Goal: Task Accomplishment & Management: Complete application form

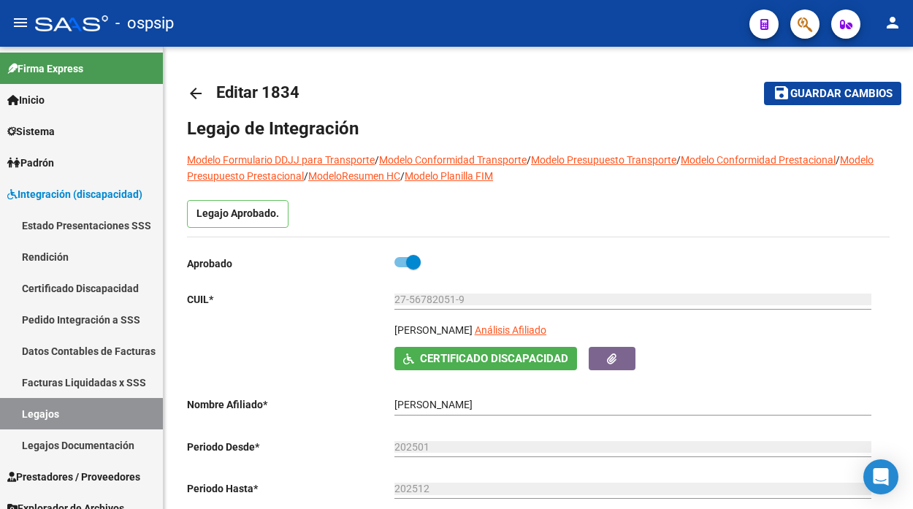
scroll to position [81, 0]
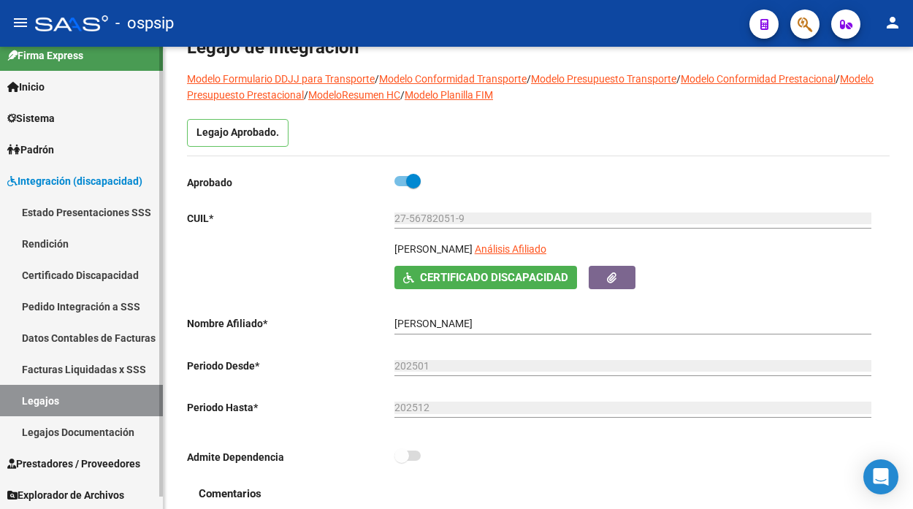
click at [70, 463] on span "Prestadores / Proveedores" at bounding box center [73, 464] width 133 height 16
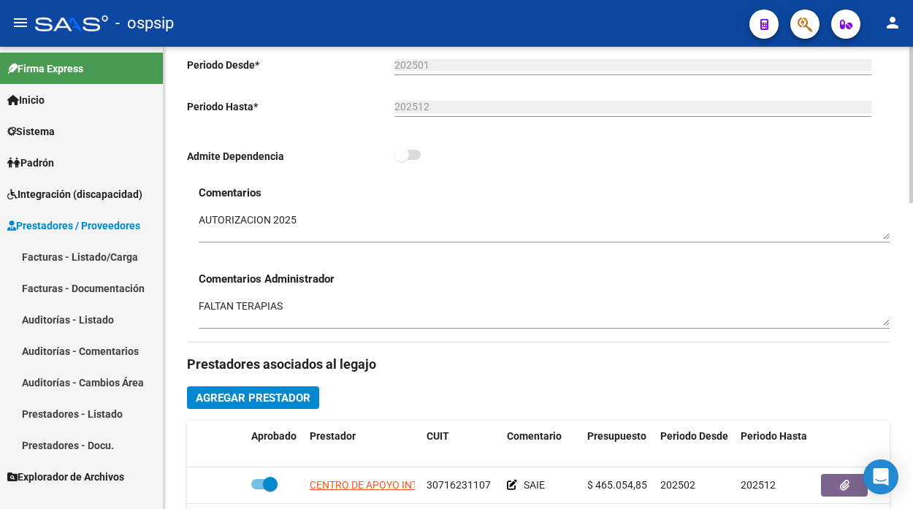
scroll to position [405, 0]
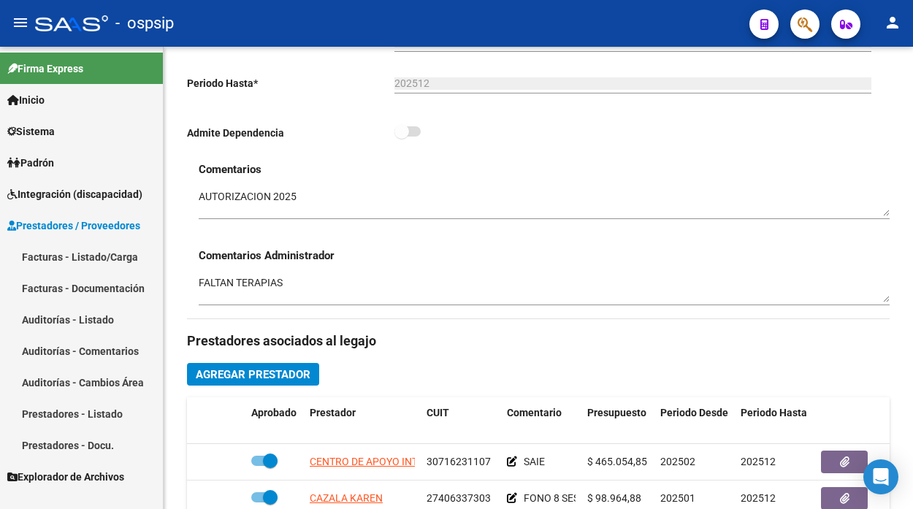
click at [74, 259] on link "Facturas - Listado/Carga" at bounding box center [81, 256] width 163 height 31
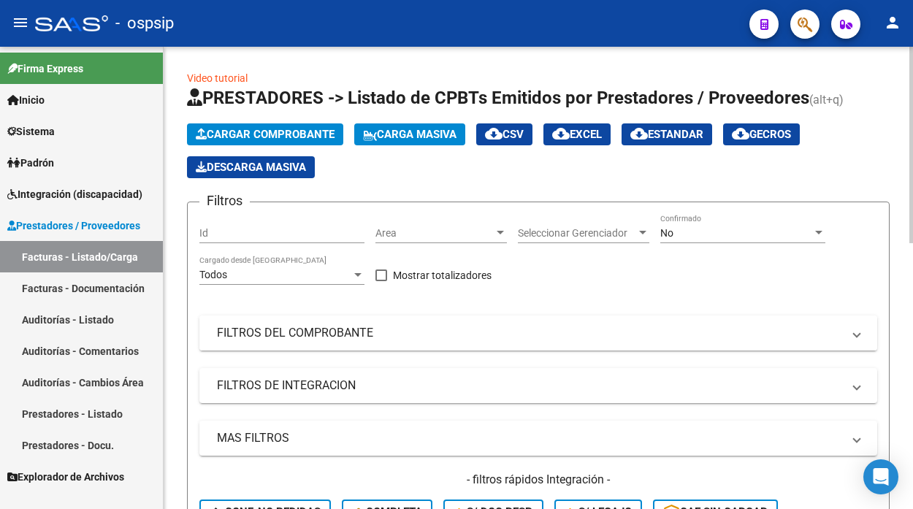
click at [455, 339] on mat-panel-title "FILTROS DEL COMPROBANTE" at bounding box center [529, 333] width 625 height 16
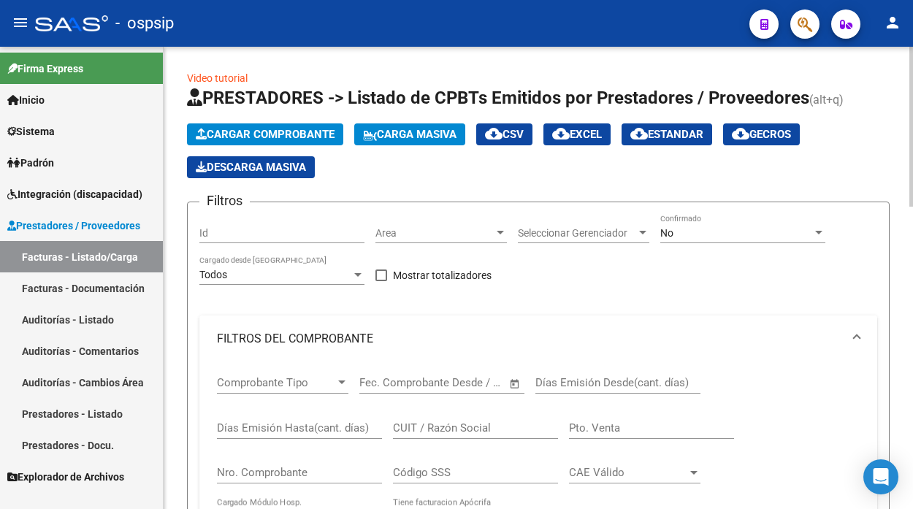
scroll to position [81, 0]
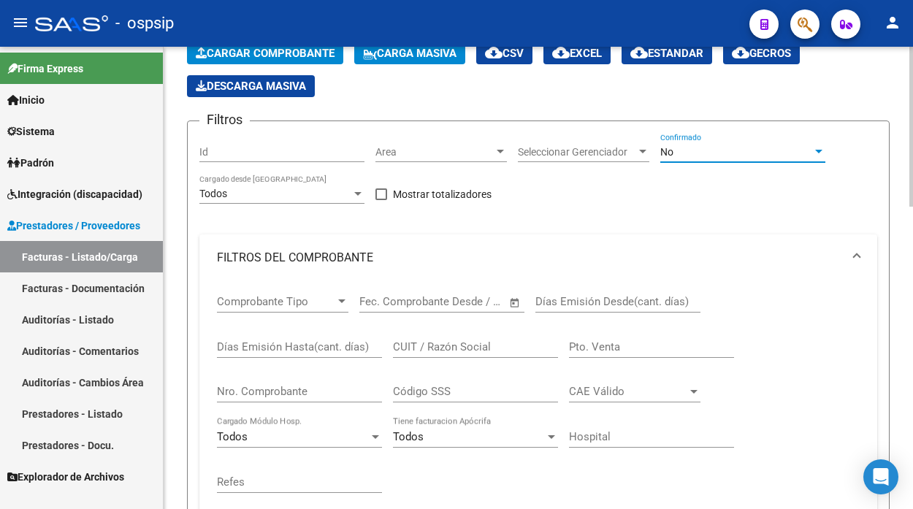
click at [823, 152] on div at bounding box center [818, 152] width 13 height 12
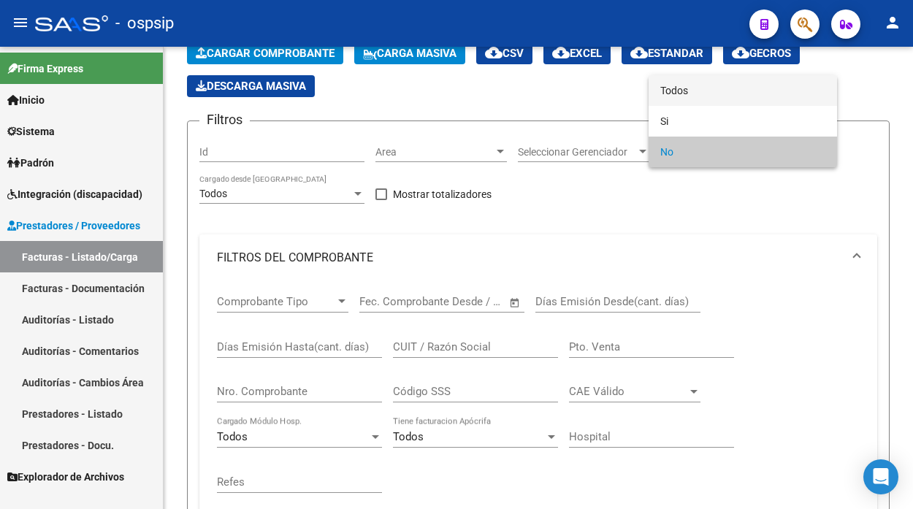
click at [703, 95] on span "Todos" at bounding box center [742, 90] width 165 height 31
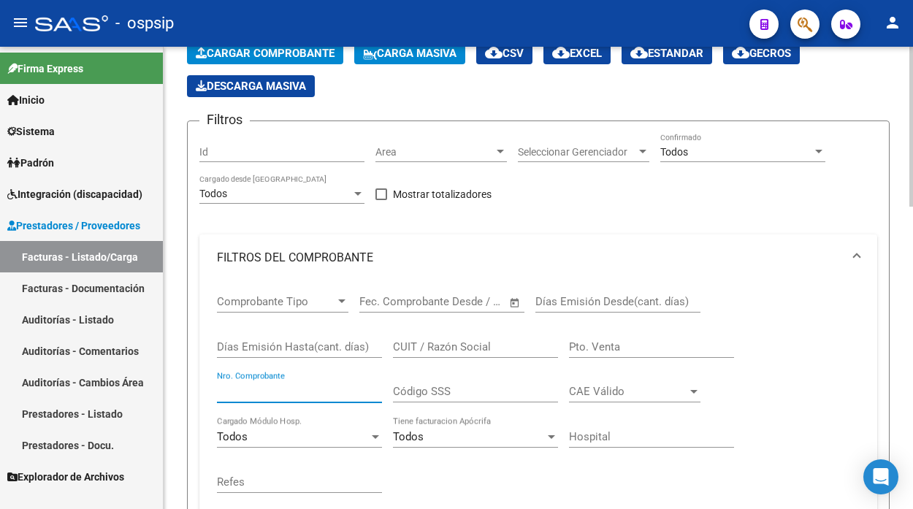
click at [279, 392] on input "Nro. Comprobante" at bounding box center [299, 391] width 165 height 13
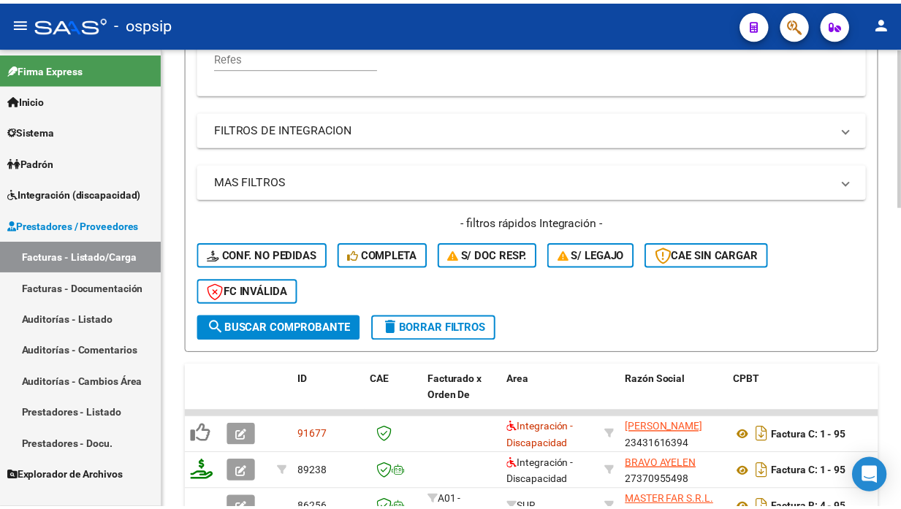
scroll to position [567, 0]
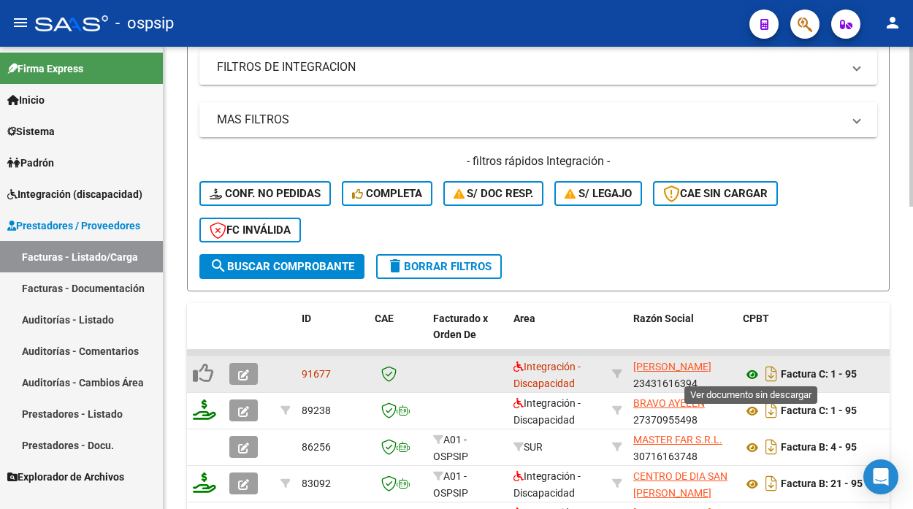
type input "95"
click at [754, 370] on icon at bounding box center [752, 375] width 19 height 18
click at [250, 369] on button "button" at bounding box center [243, 374] width 28 height 22
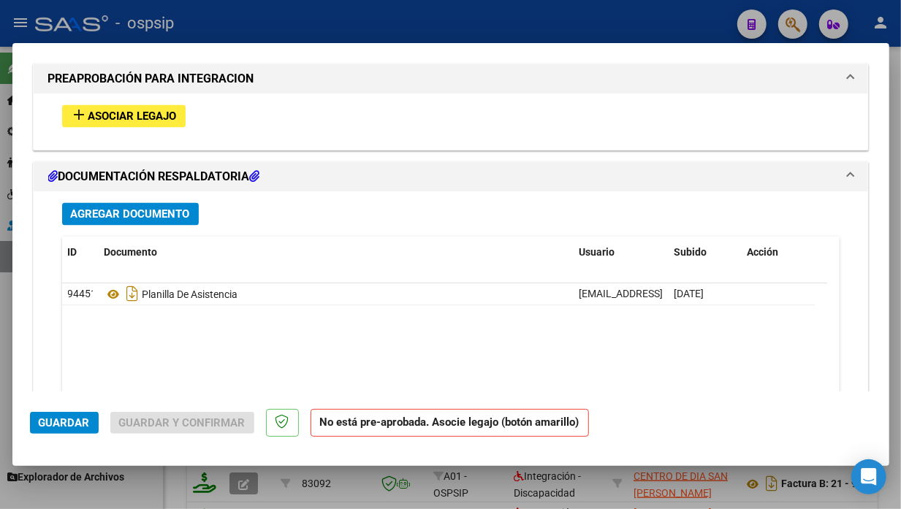
scroll to position [1524, 0]
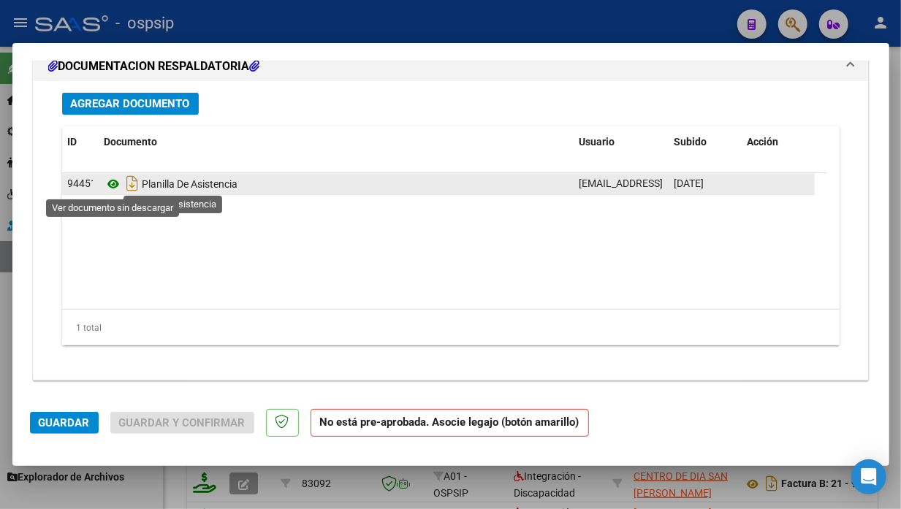
click at [115, 188] on icon at bounding box center [113, 184] width 19 height 18
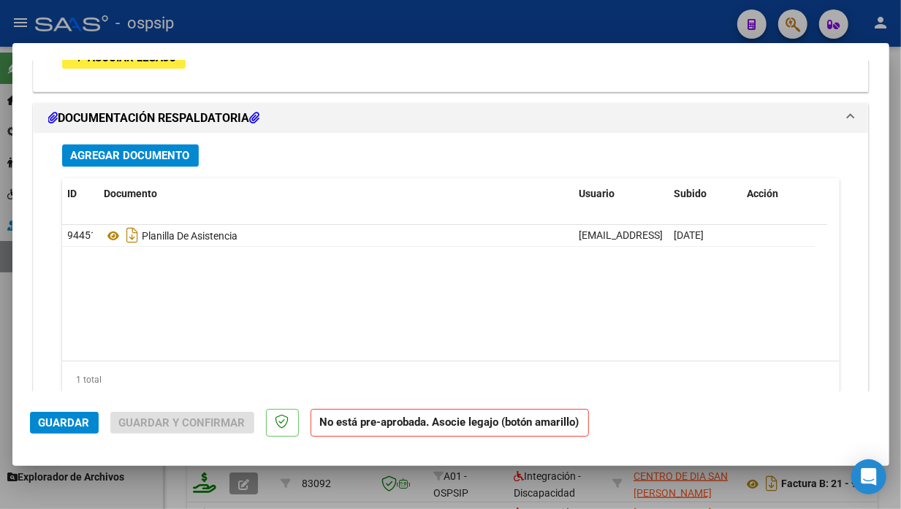
type input "$ 0,00"
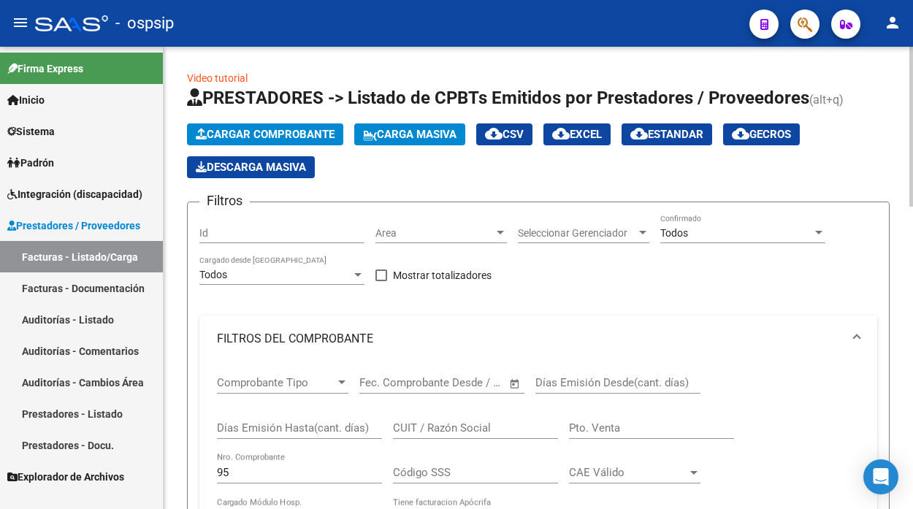
scroll to position [243, 0]
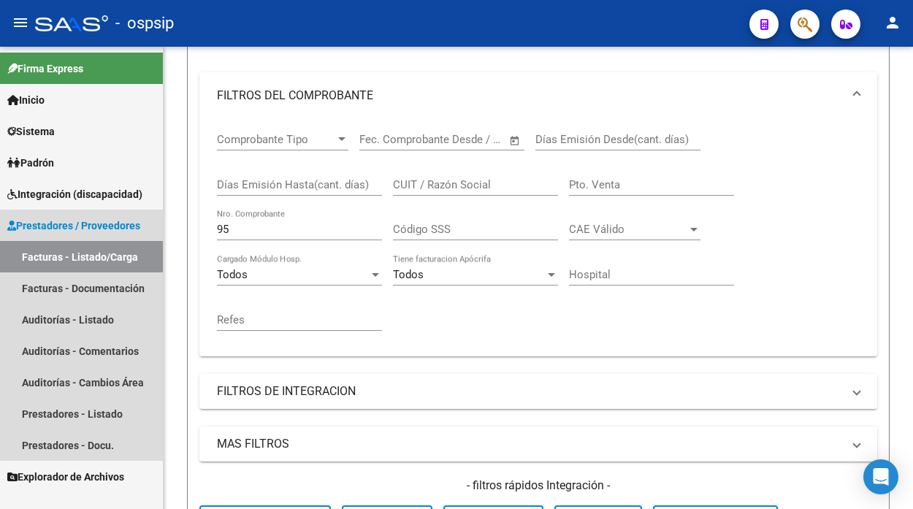
click at [63, 220] on span "Prestadores / Proveedores" at bounding box center [73, 226] width 133 height 16
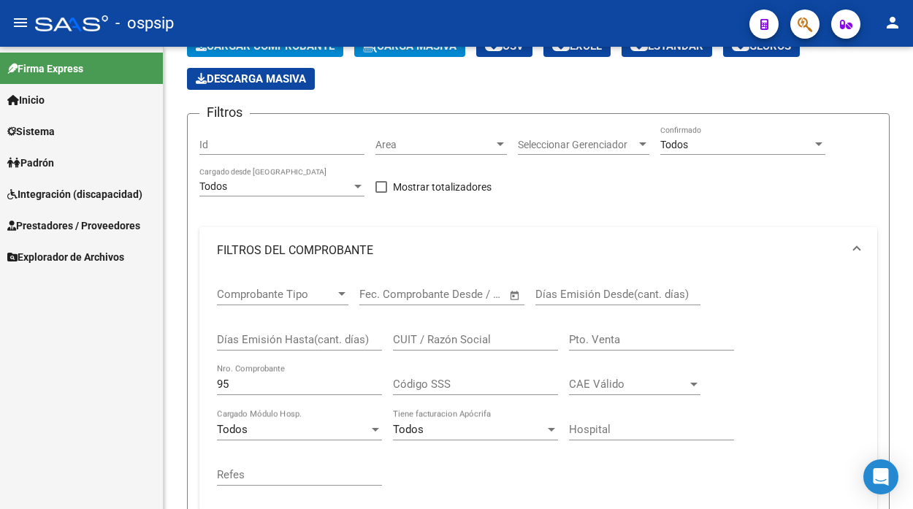
scroll to position [81, 0]
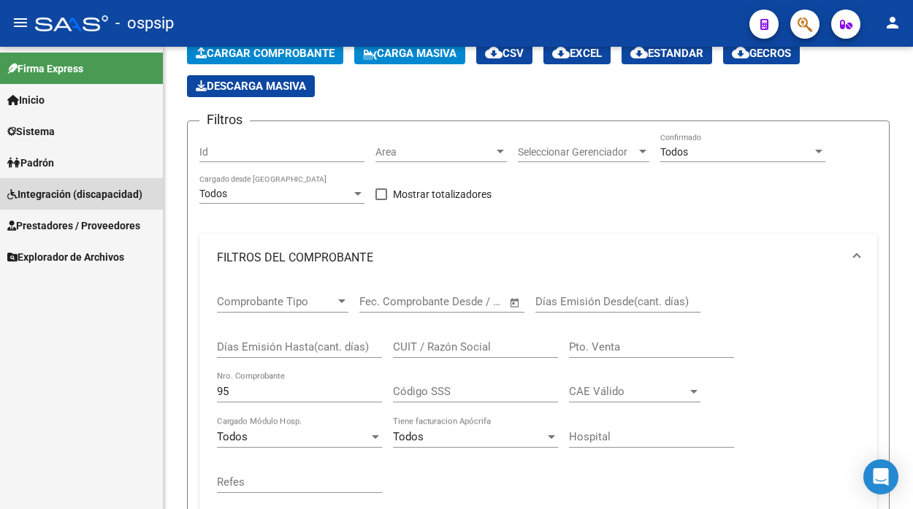
click at [64, 188] on span "Integración (discapacidad)" at bounding box center [74, 194] width 135 height 16
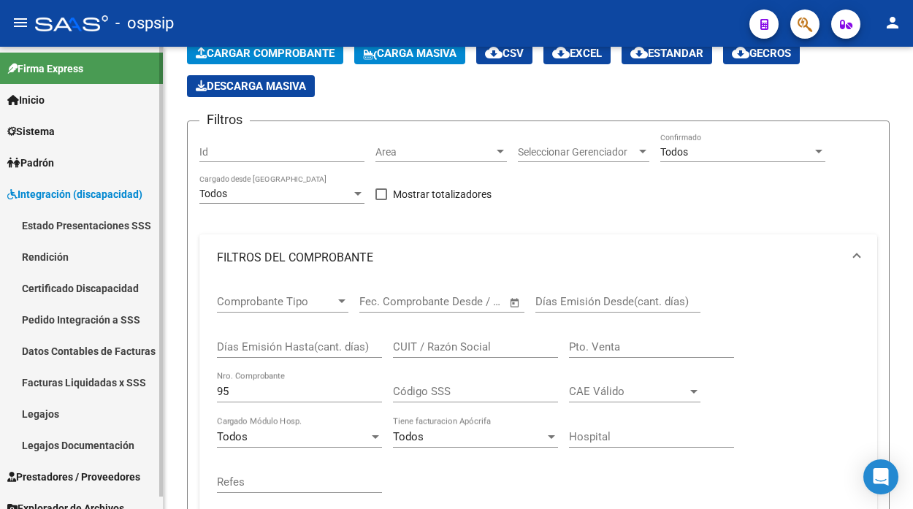
click at [45, 417] on link "Legajos" at bounding box center [81, 413] width 163 height 31
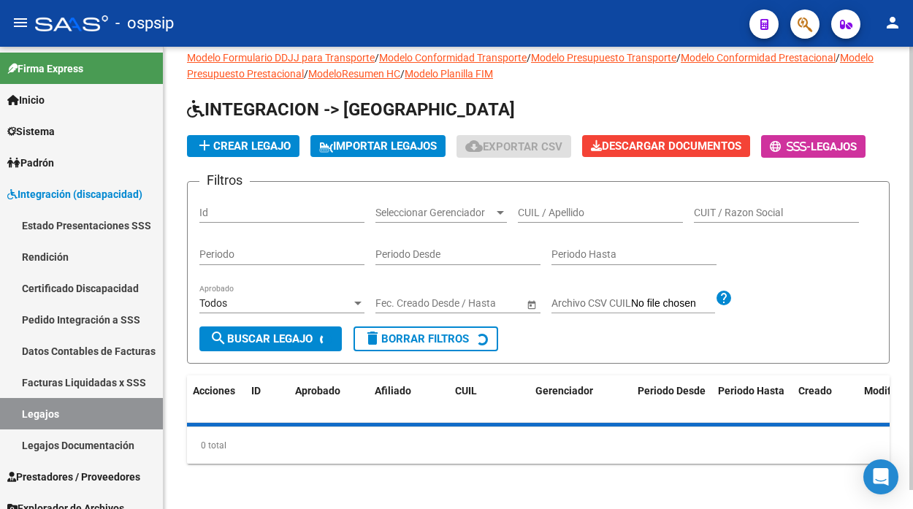
scroll to position [81, 0]
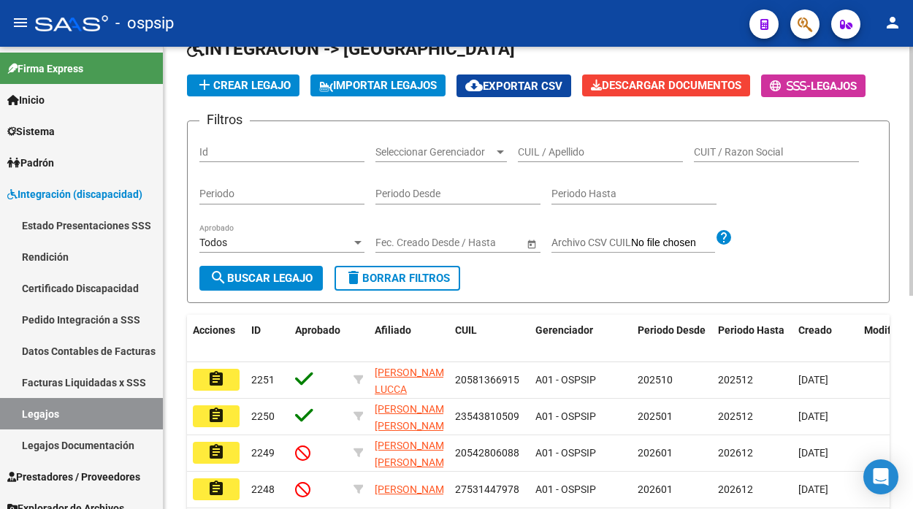
click at [536, 154] on input "CUIL / Apellido" at bounding box center [600, 152] width 165 height 12
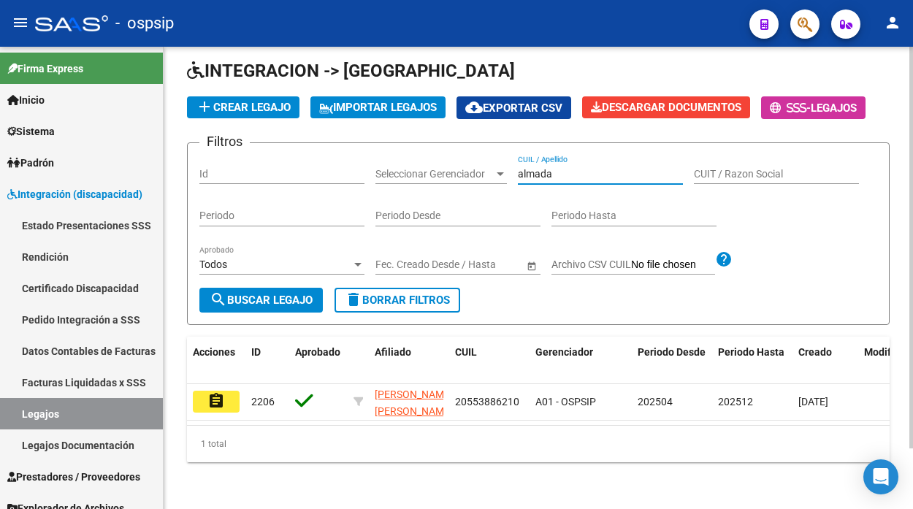
scroll to position [70, 0]
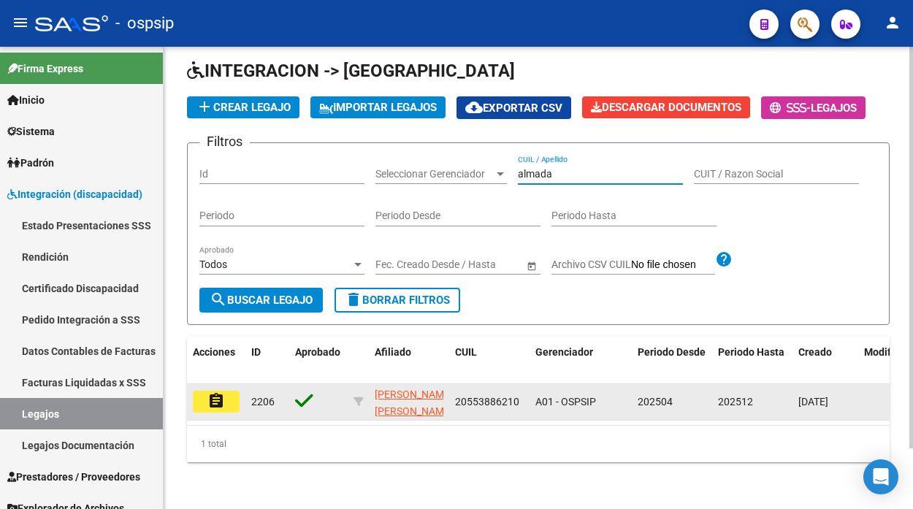
type input "almada"
click at [221, 393] on mat-icon "assignment" at bounding box center [216, 401] width 18 height 18
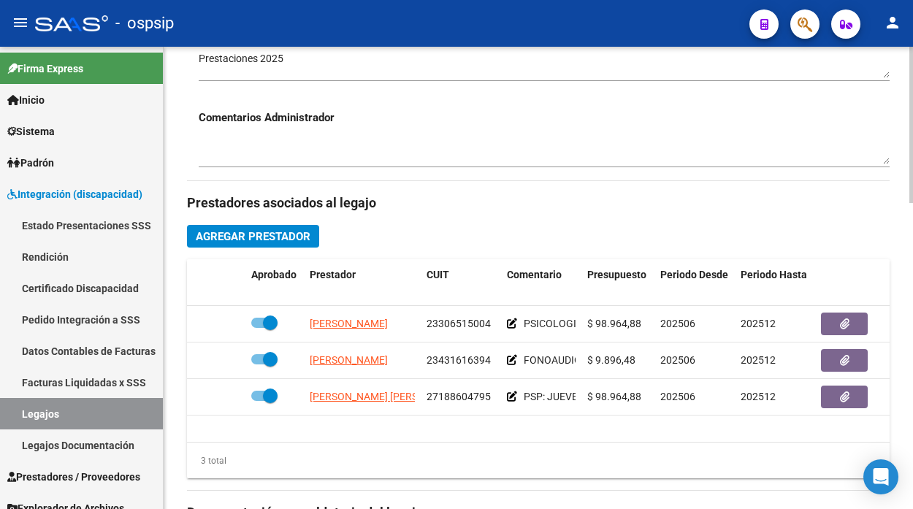
scroll to position [649, 0]
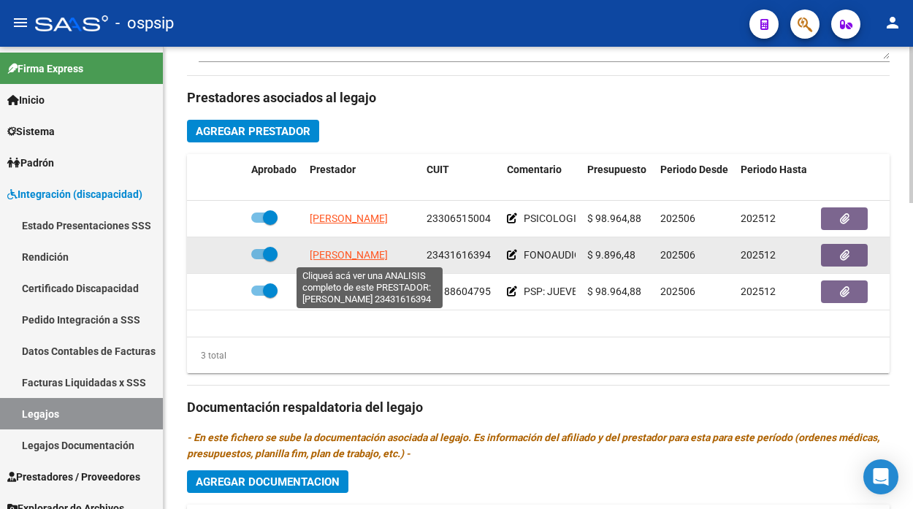
click at [364, 261] on span "[PERSON_NAME]" at bounding box center [349, 255] width 78 height 12
type textarea "23431616394"
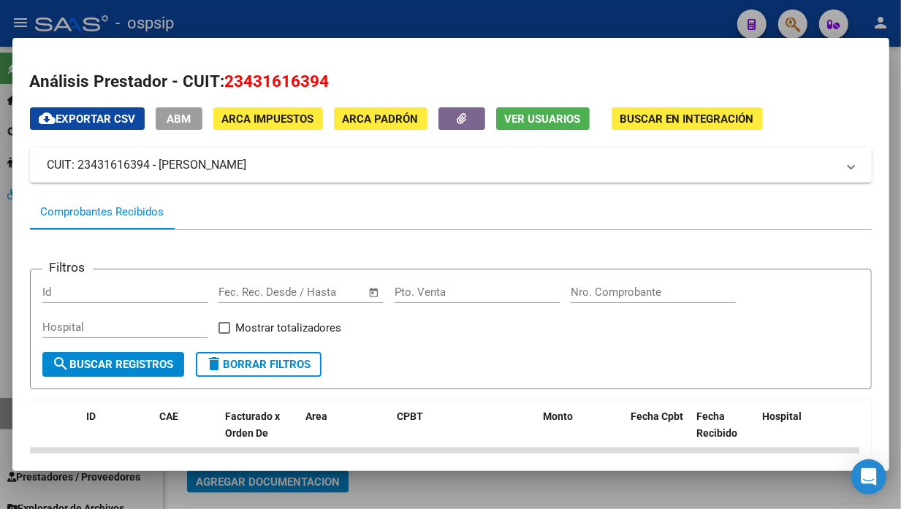
click at [523, 126] on button "Ver Usuarios" at bounding box center [542, 118] width 93 height 23
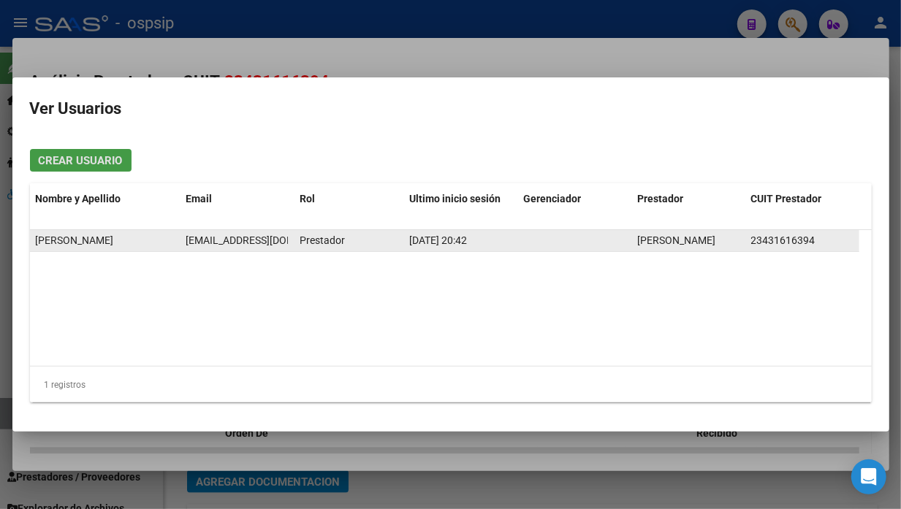
click at [237, 237] on span "[EMAIL_ADDRESS][DOMAIN_NAME]" at bounding box center [267, 240] width 162 height 12
copy span "[EMAIL_ADDRESS][DOMAIN_NAME]"
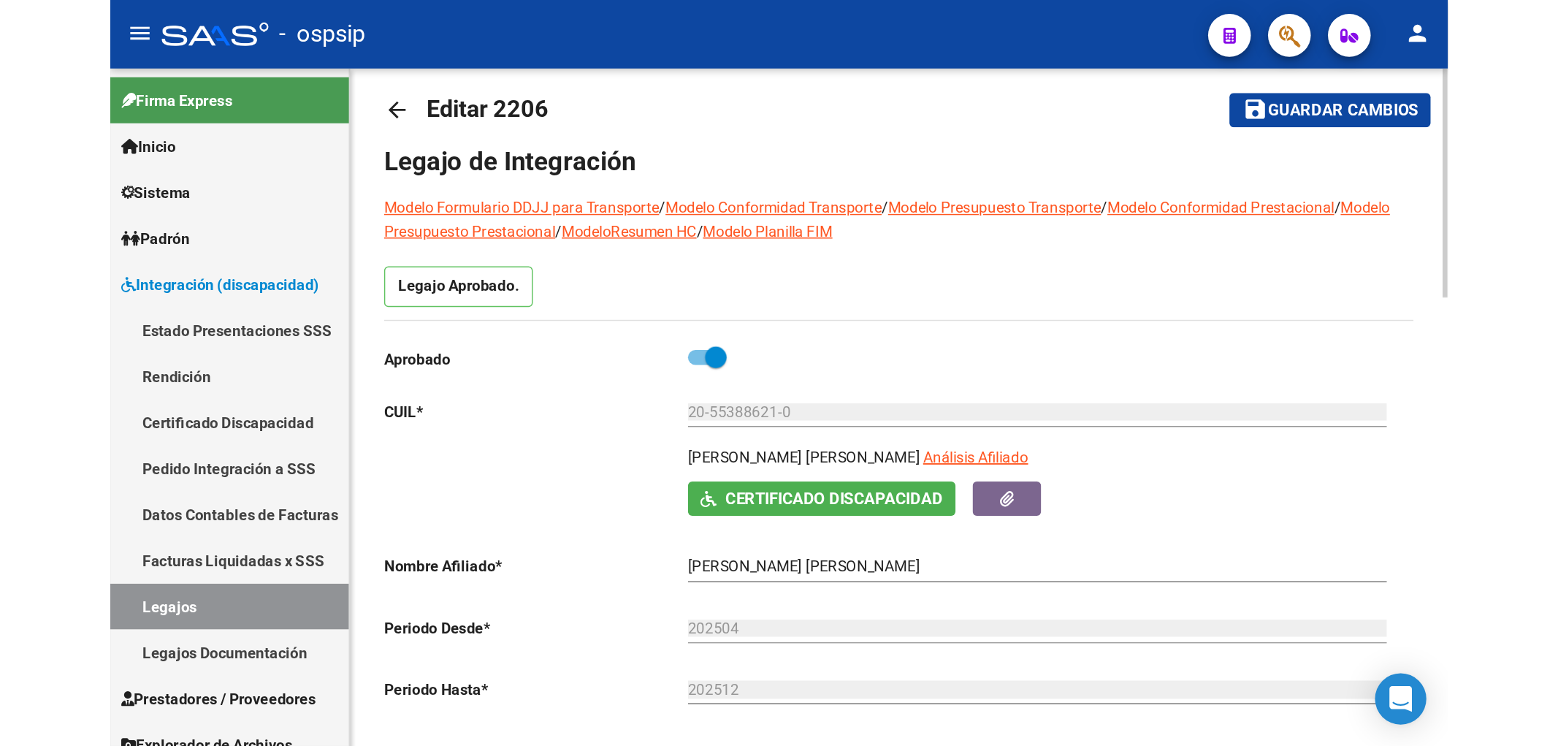
scroll to position [0, 0]
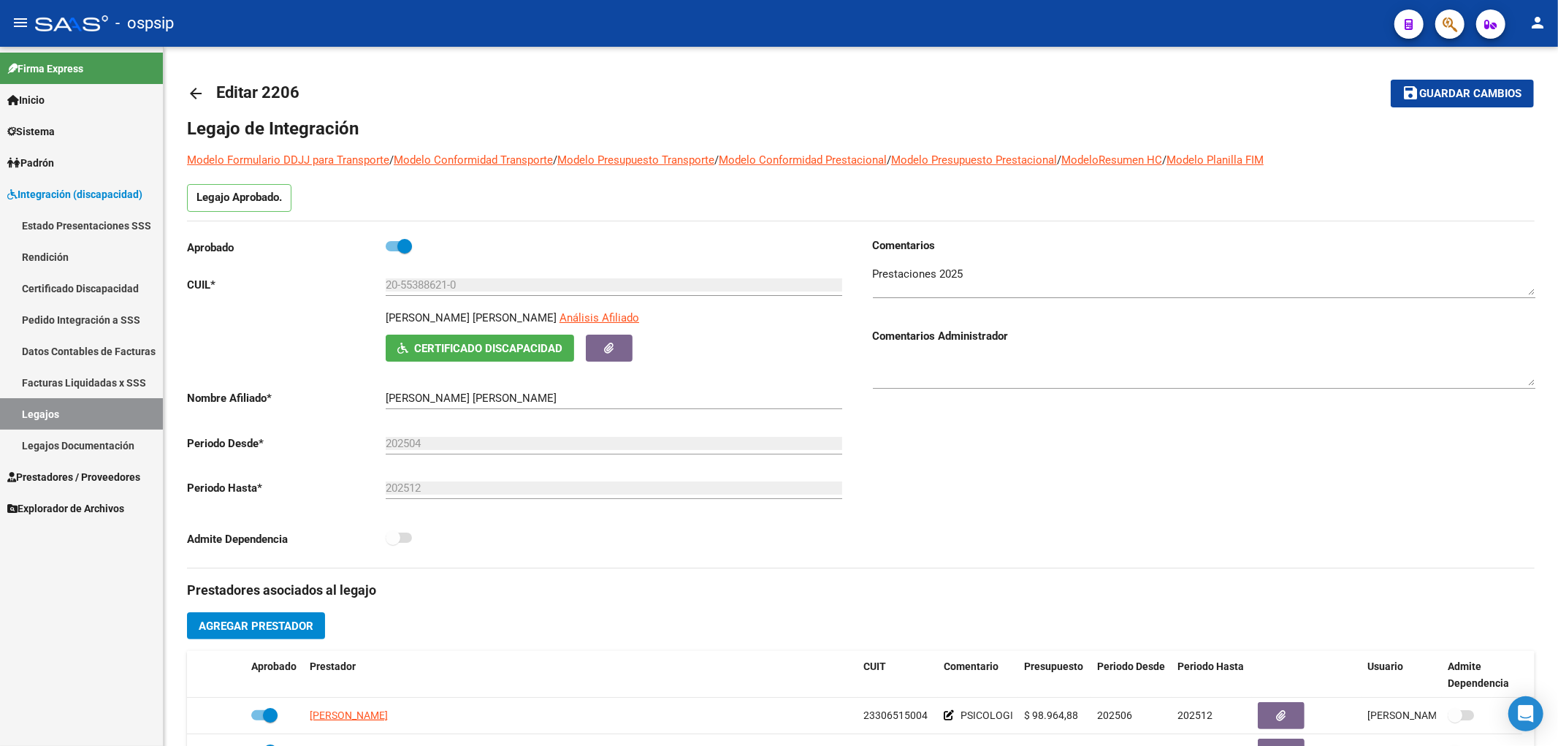
click at [912, 28] on button "button" at bounding box center [1449, 23] width 29 height 29
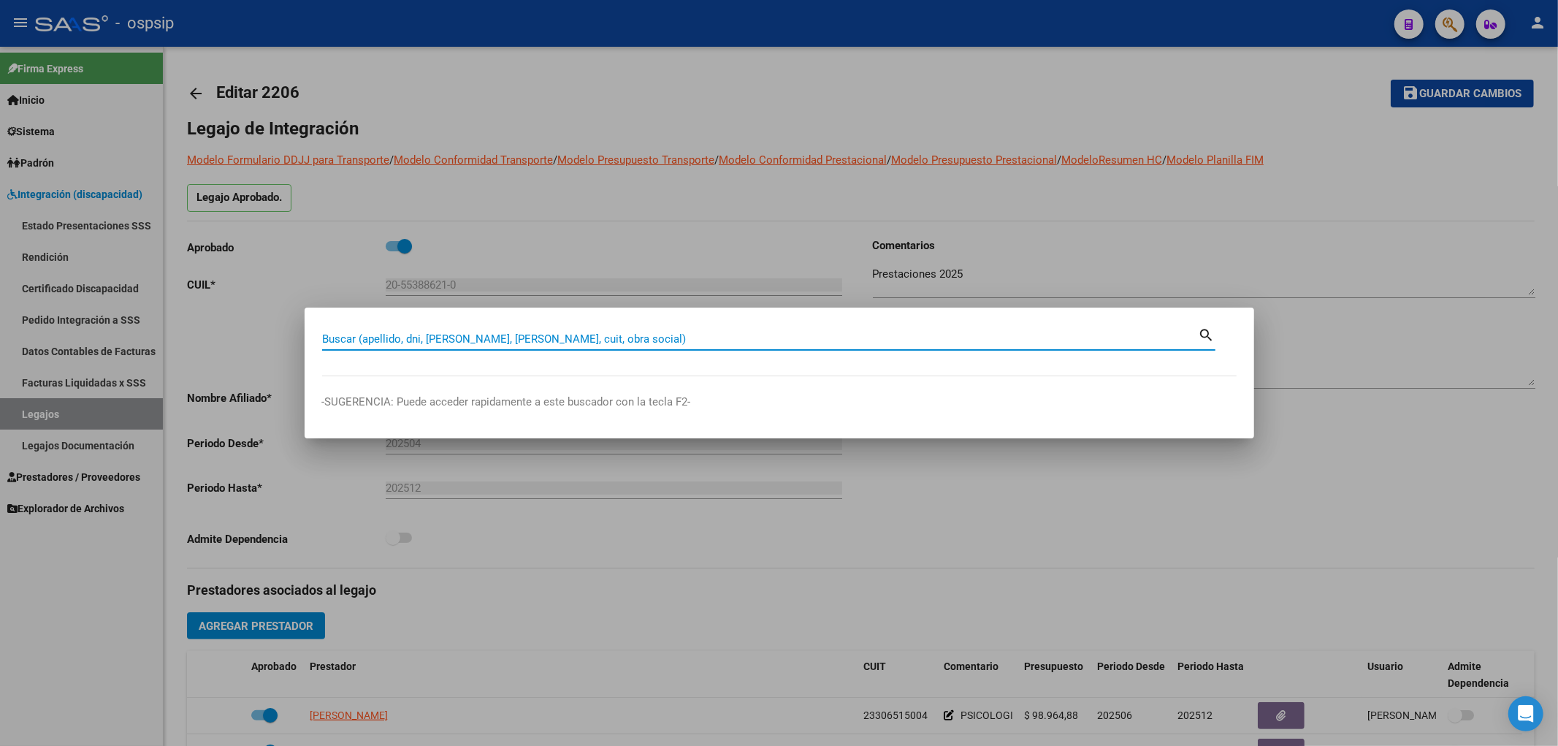
paste input "56657123"
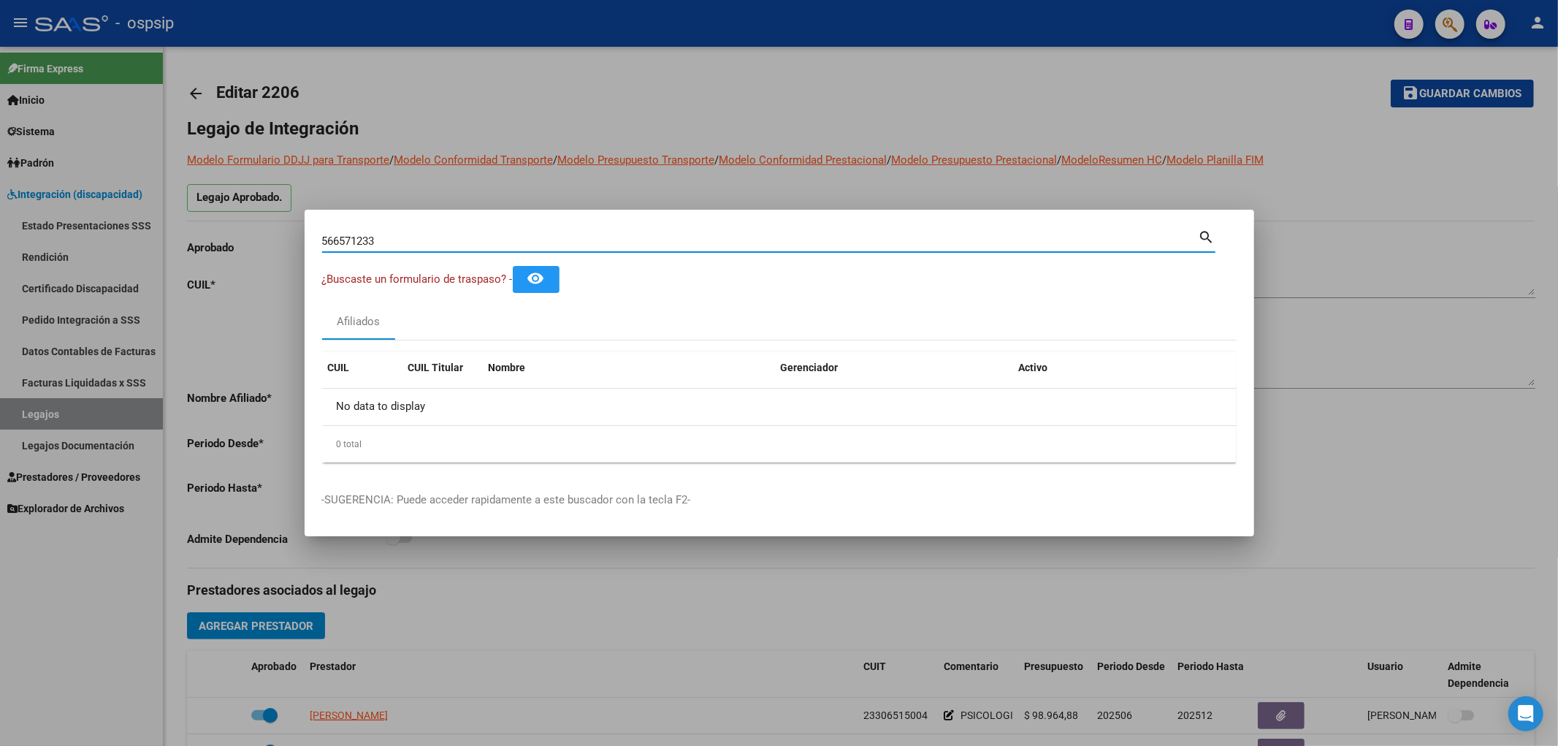
click at [405, 246] on input "566571233" at bounding box center [760, 240] width 876 height 13
type input "56657123"
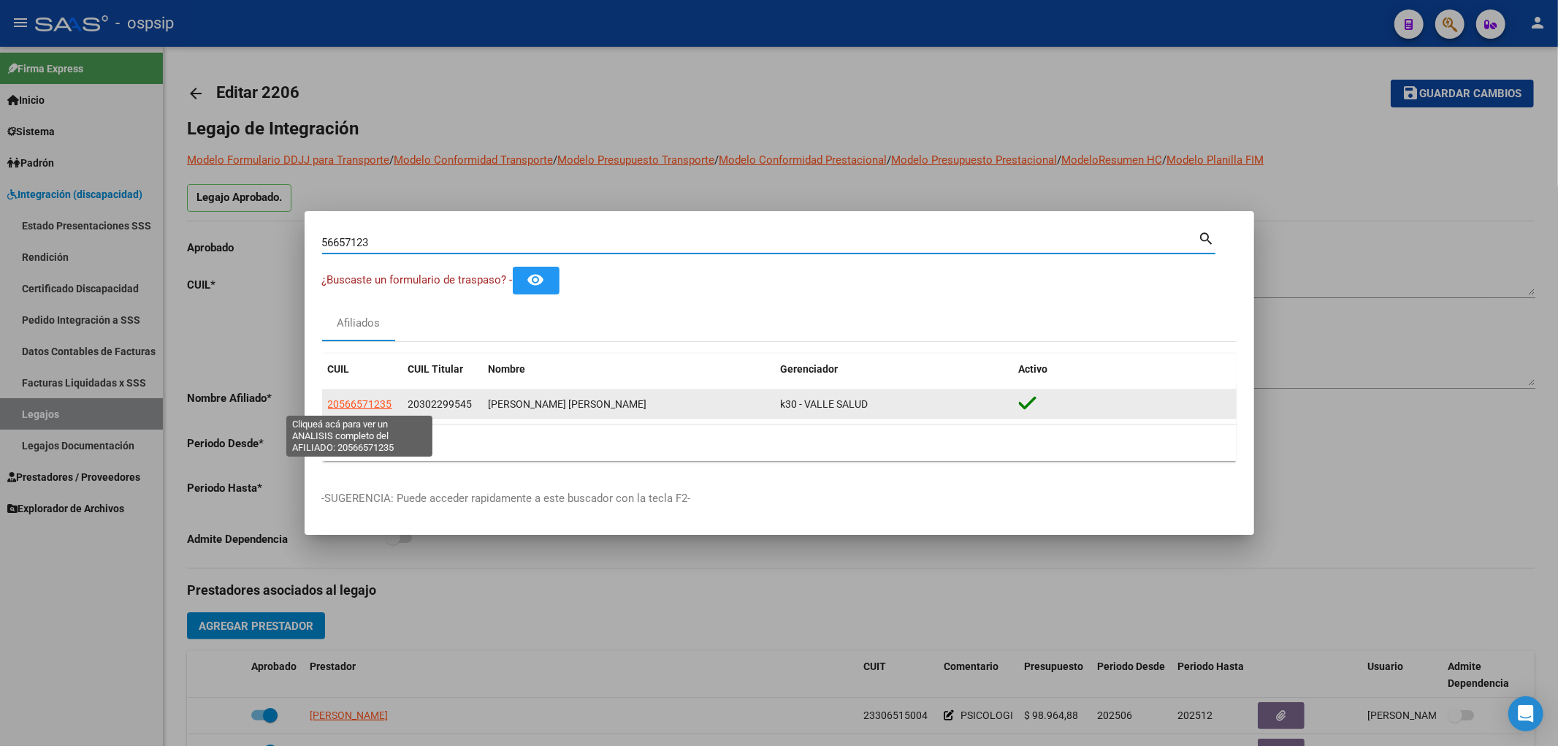
click at [381, 410] on span "20566571235" at bounding box center [360, 404] width 64 height 12
type textarea "20566571235"
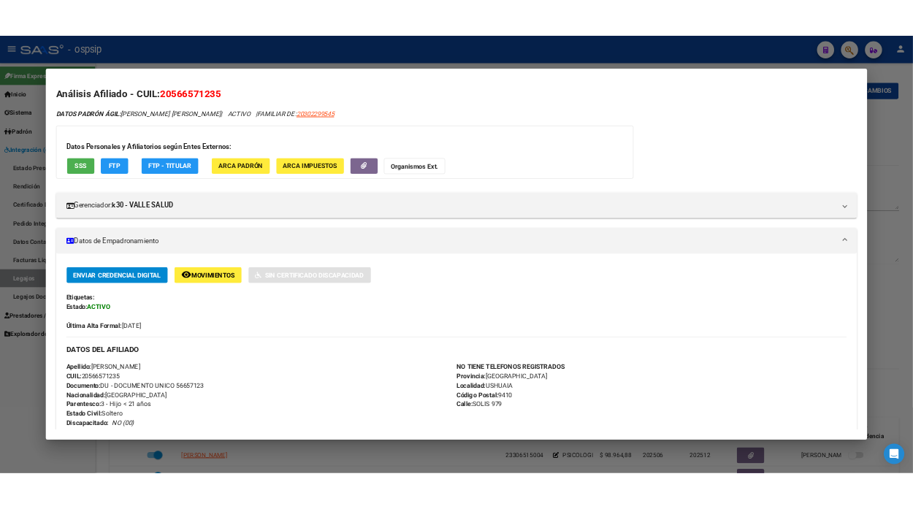
scroll to position [324, 0]
